Goal: Task Accomplishment & Management: Use online tool/utility

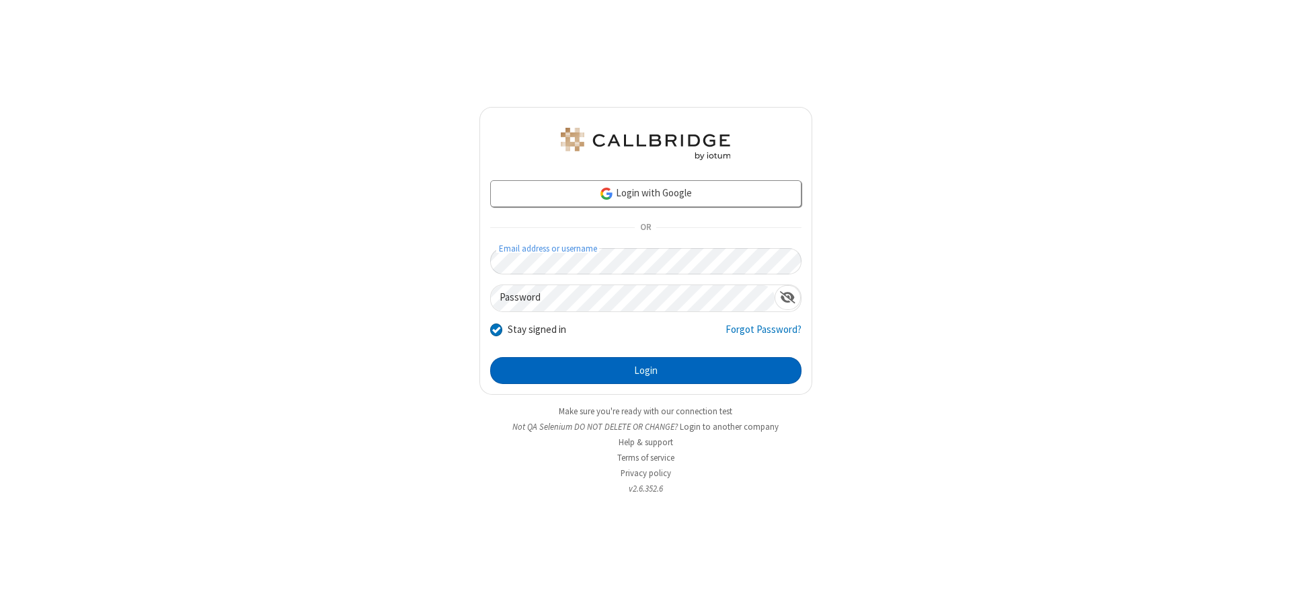
click at [645, 370] on button "Login" at bounding box center [645, 370] width 311 height 27
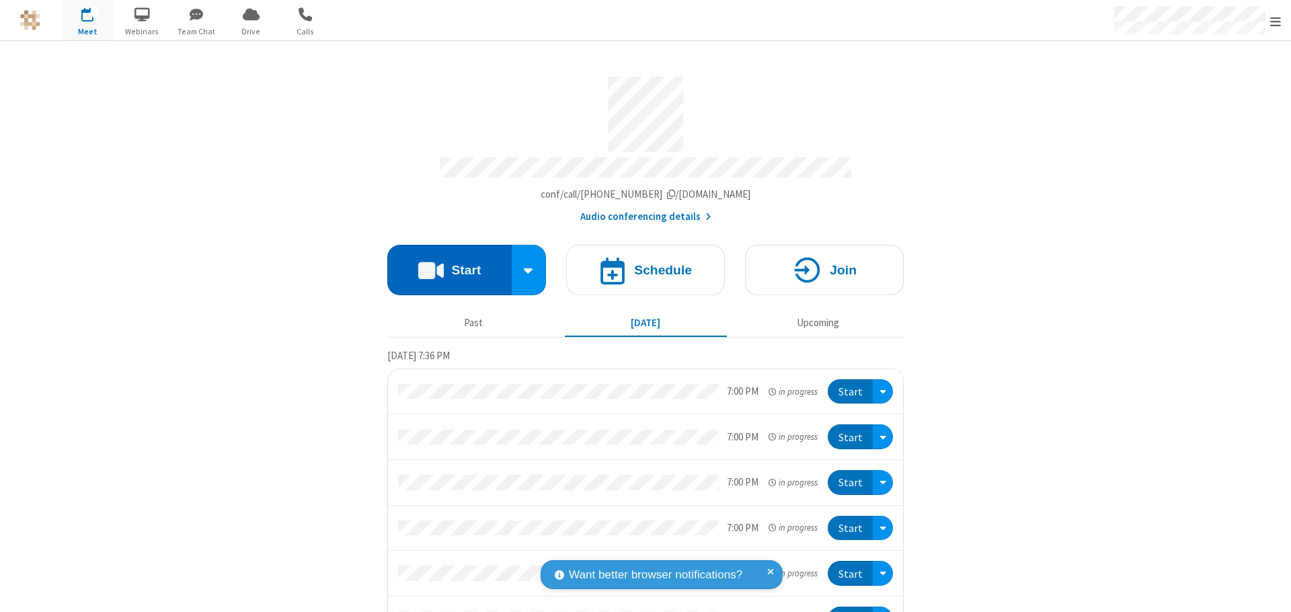
click at [444, 264] on button "Start" at bounding box center [449, 270] width 124 height 50
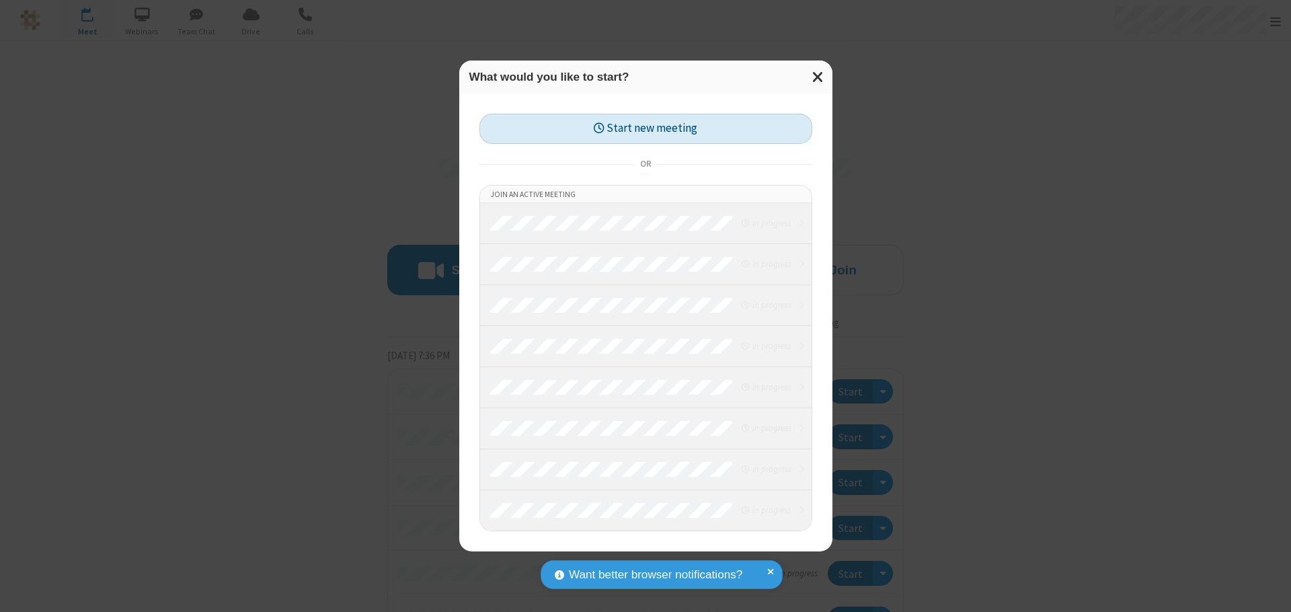
click at [645, 128] on button "Start new meeting" at bounding box center [645, 129] width 333 height 30
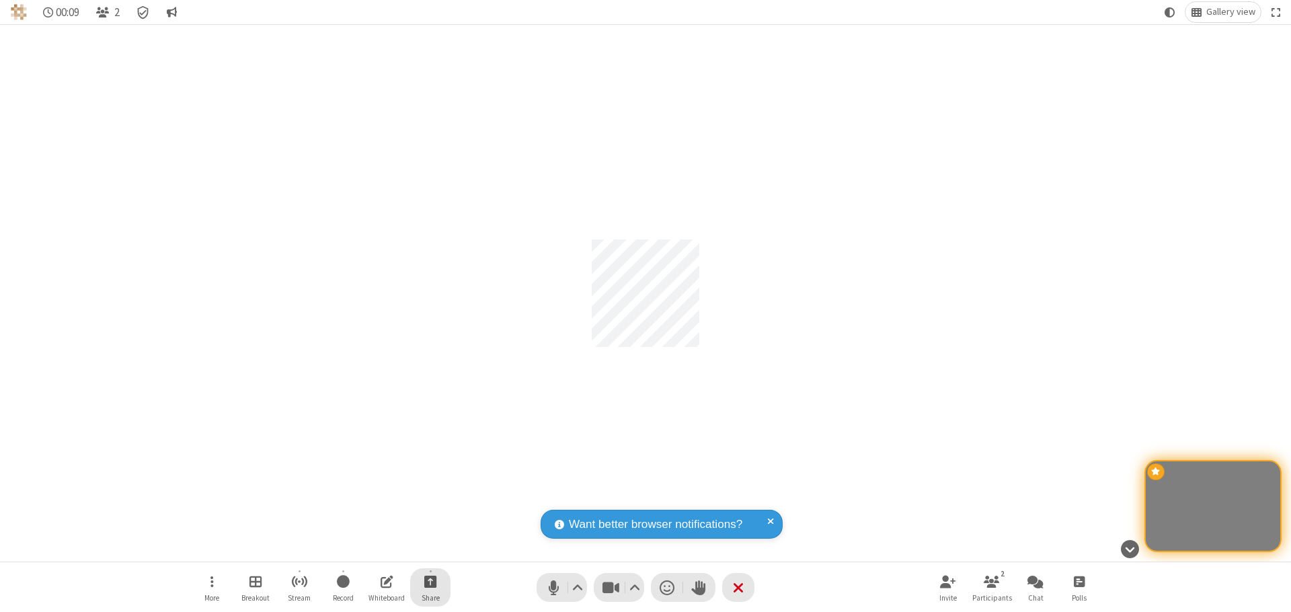
click at [430, 581] on span "Start sharing" at bounding box center [430, 581] width 13 height 17
click at [376, 549] on span "Share my screen" at bounding box center [375, 549] width 15 height 11
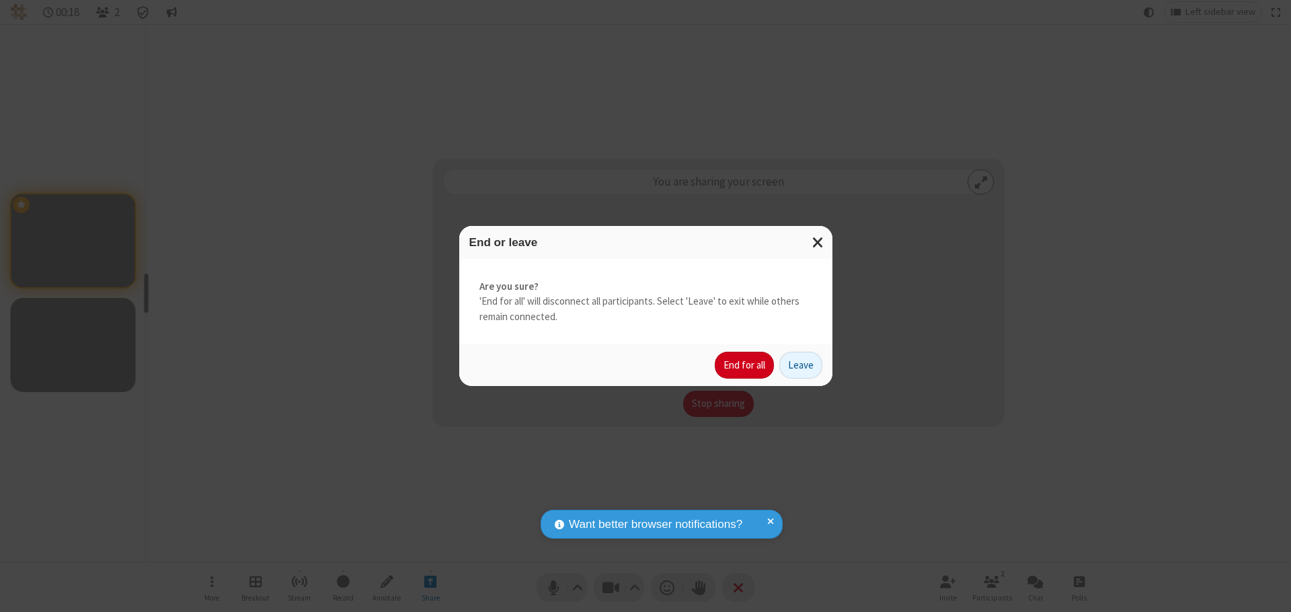
click at [745, 365] on button "End for all" at bounding box center [744, 365] width 59 height 27
